Goal: Task Accomplishment & Management: Manage account settings

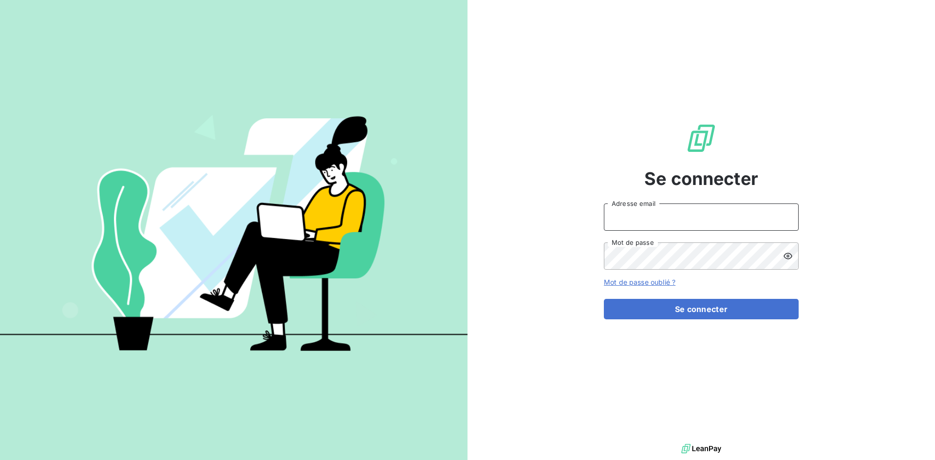
type input "[EMAIL_ADDRESS][DOMAIN_NAME]"
click at [787, 258] on icon at bounding box center [788, 256] width 10 height 10
drag, startPoint x: 728, startPoint y: 216, endPoint x: 607, endPoint y: 217, distance: 121.3
click at [593, 214] on div "Se connecter [EMAIL_ADDRESS][DOMAIN_NAME] Adresse email Mot de passe Mot de pas…" at bounding box center [702, 221] width 468 height 442
drag, startPoint x: 564, startPoint y: 199, endPoint x: 563, endPoint y: 204, distance: 4.9
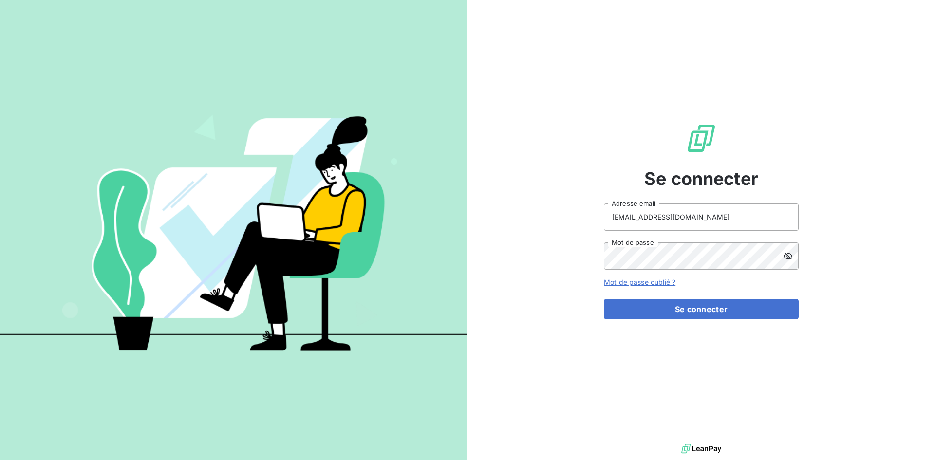
click at [563, 203] on div "Se connecter [EMAIL_ADDRESS][DOMAIN_NAME] Adresse email Mot de passe Mot de pas…" at bounding box center [702, 221] width 468 height 442
click at [591, 256] on div "Se connecter [EMAIL_ADDRESS][DOMAIN_NAME] Adresse email Mot de passe Mot de pas…" at bounding box center [702, 221] width 468 height 442
click at [341, 133] on img at bounding box center [234, 230] width 468 height 293
